Goal: Task Accomplishment & Management: Use online tool/utility

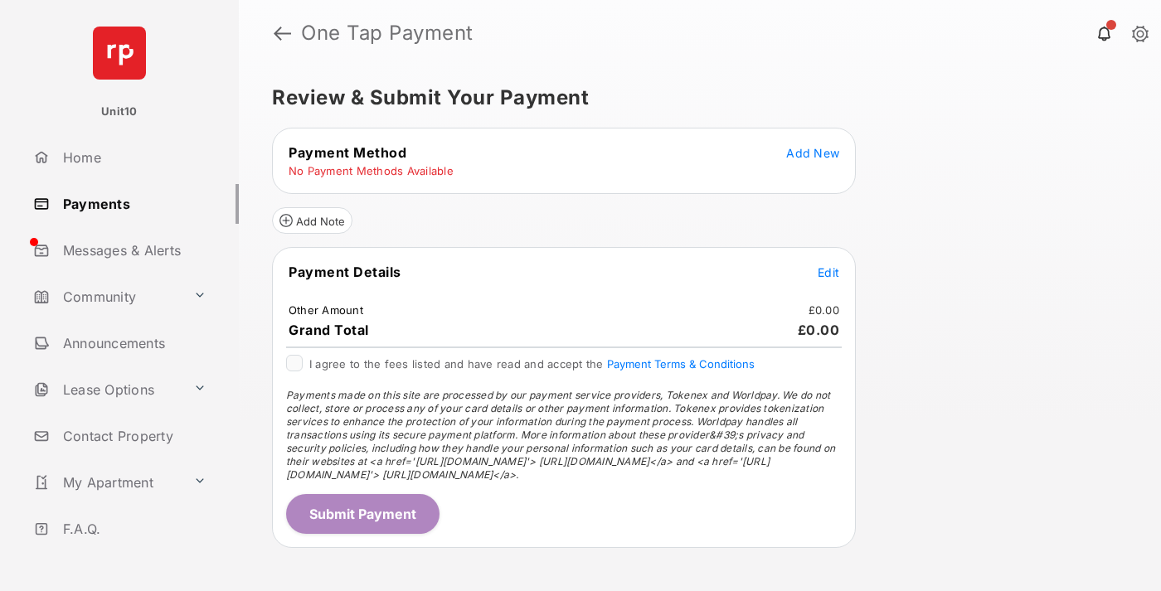
click at [812, 153] on span "Add New" at bounding box center [812, 153] width 53 height 14
